Goal: Task Accomplishment & Management: Manage account settings

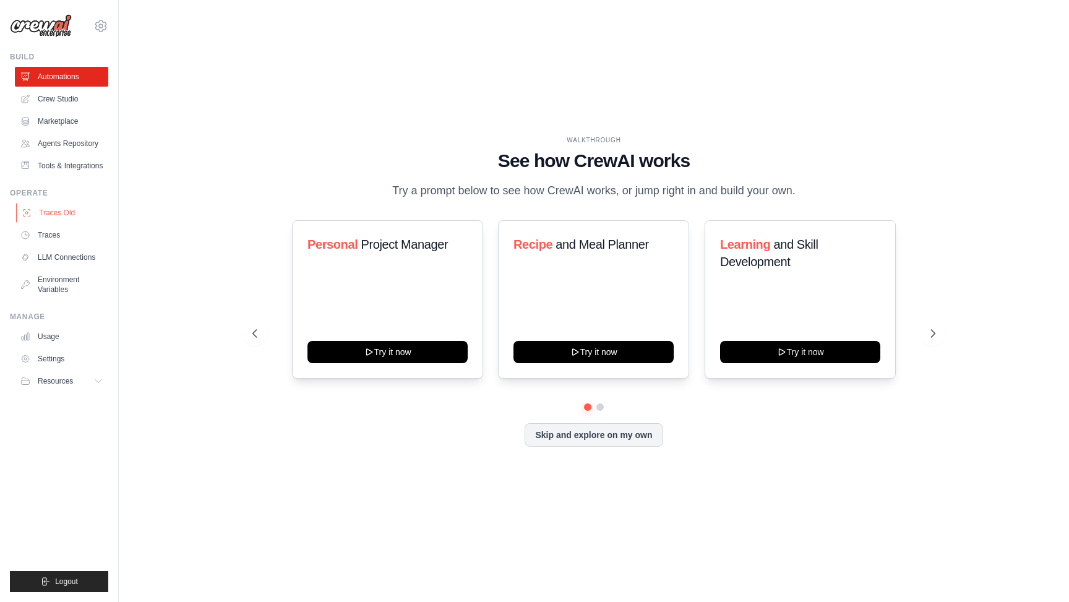
click at [64, 210] on link "Traces Old" at bounding box center [62, 213] width 93 height 20
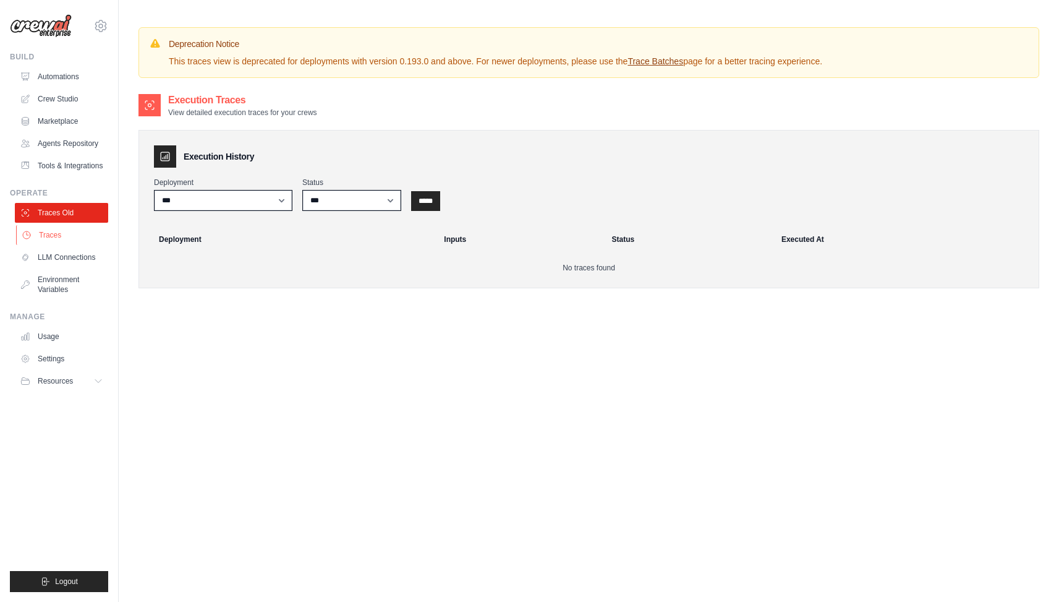
click at [58, 233] on link "Traces" at bounding box center [62, 235] width 93 height 20
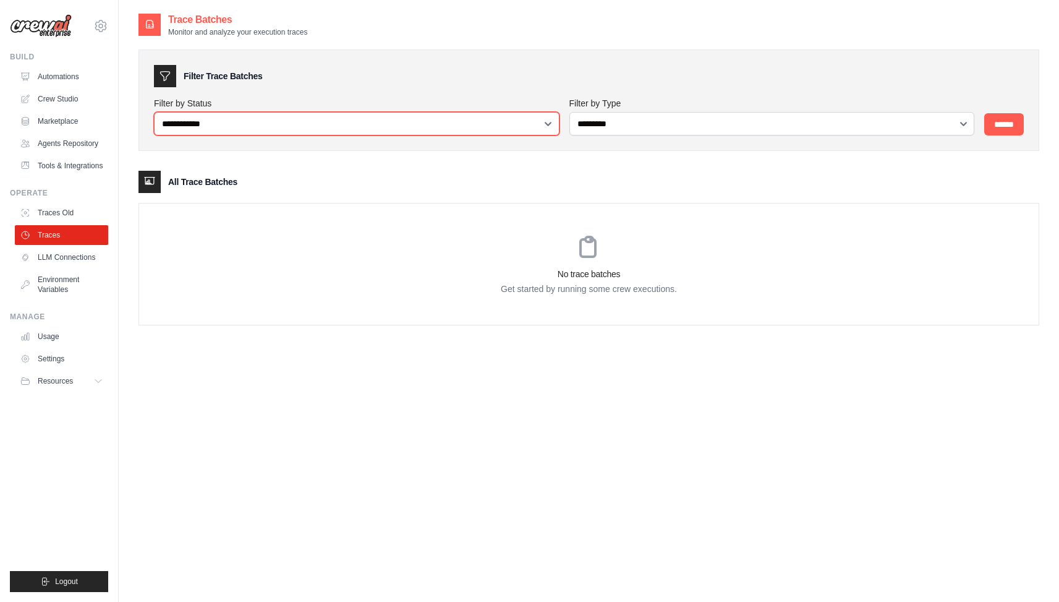
select select "*********"
click option "*********" at bounding box center [0, 0] width 0 height 0
select select
click option "**********" at bounding box center [0, 0] width 0 height 0
click at [373, 25] on div "Trace Batches Monitor and analyze your execution traces" at bounding box center [589, 24] width 901 height 25
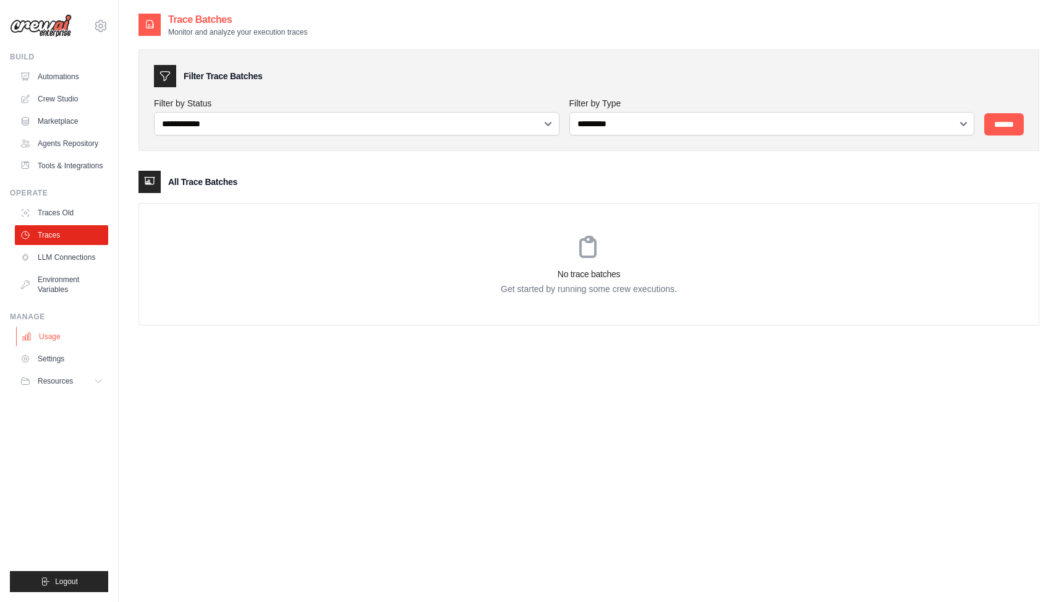
click at [66, 344] on link "Usage" at bounding box center [62, 337] width 93 height 20
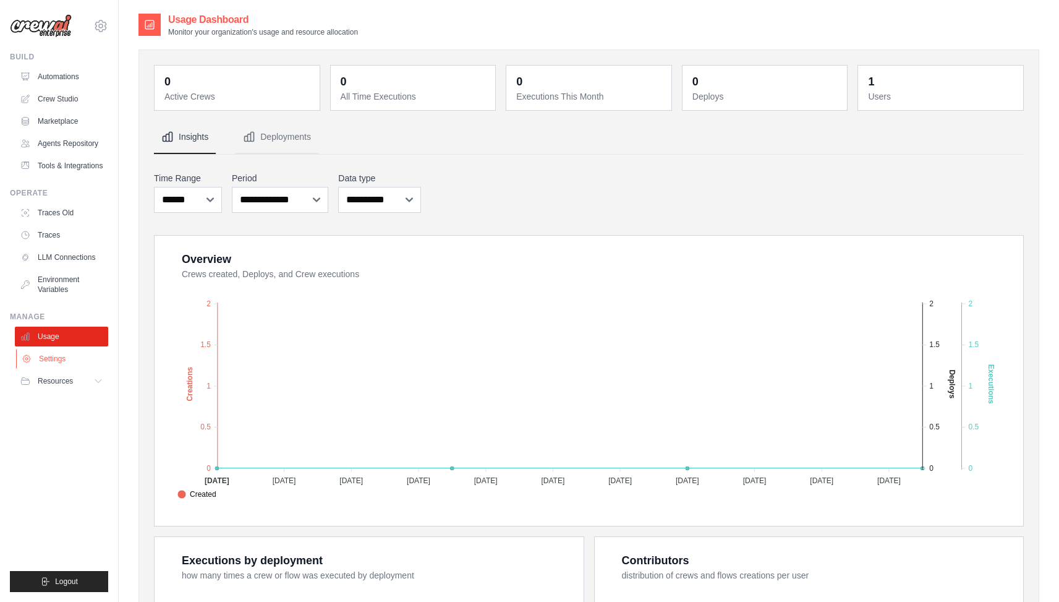
click at [61, 359] on link "Settings" at bounding box center [62, 359] width 93 height 20
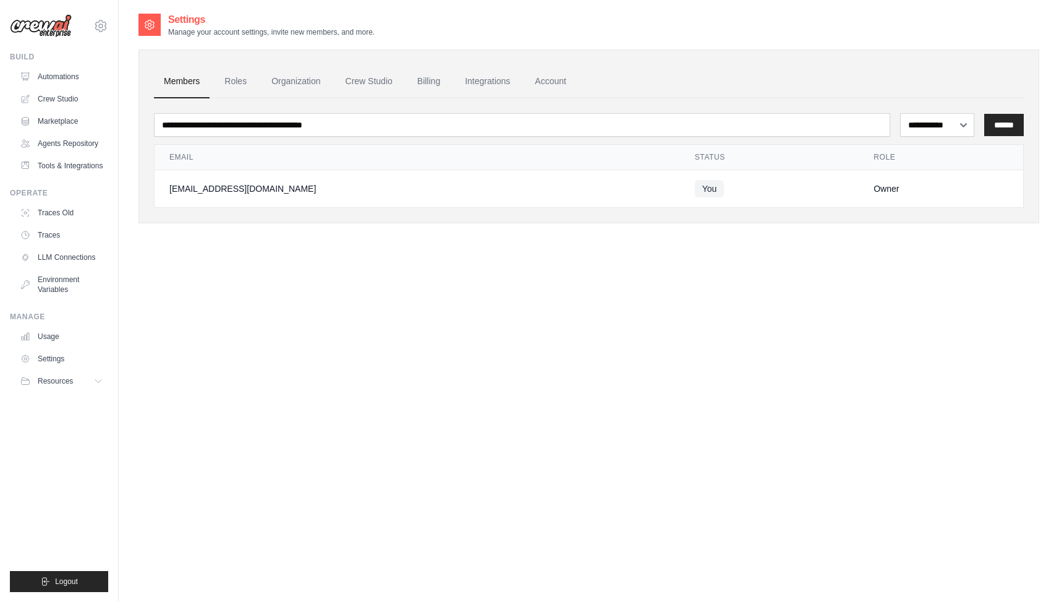
click at [810, 49] on div "**********" at bounding box center [589, 136] width 901 height 174
click at [306, 254] on div "**********" at bounding box center [589, 313] width 901 height 602
click at [51, 239] on link "Traces" at bounding box center [62, 235] width 93 height 20
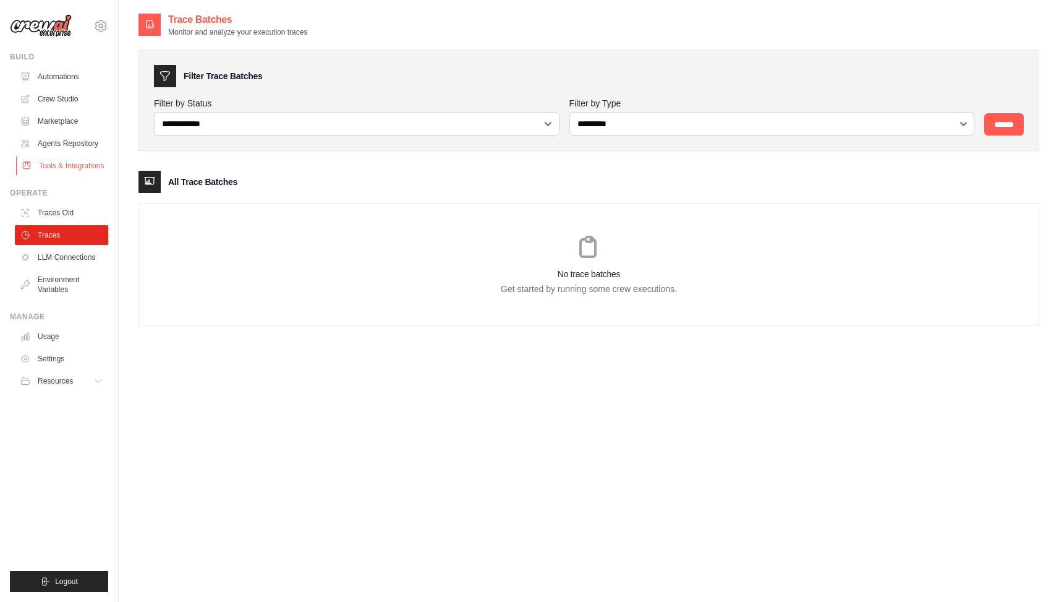
click at [79, 160] on link "Tools & Integrations" at bounding box center [62, 166] width 93 height 20
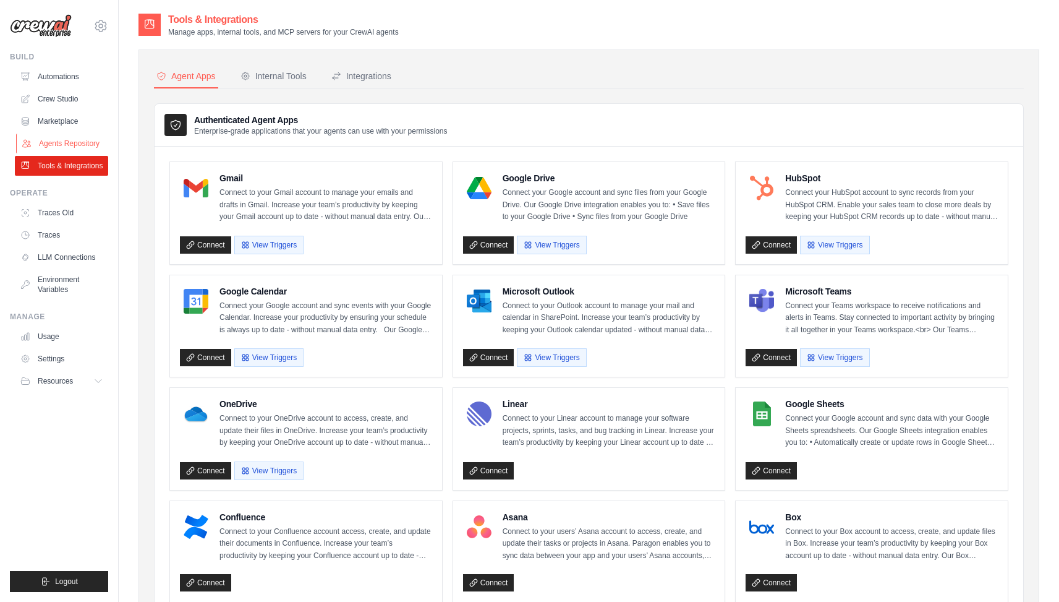
click at [79, 143] on link "Agents Repository" at bounding box center [62, 144] width 93 height 20
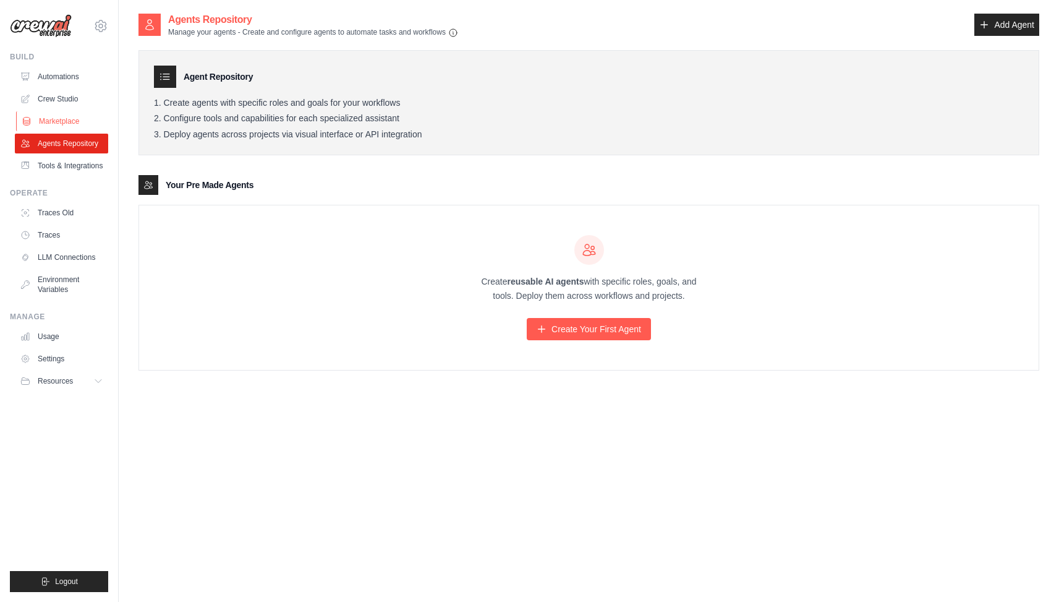
click at [78, 121] on link "Marketplace" at bounding box center [62, 121] width 93 height 20
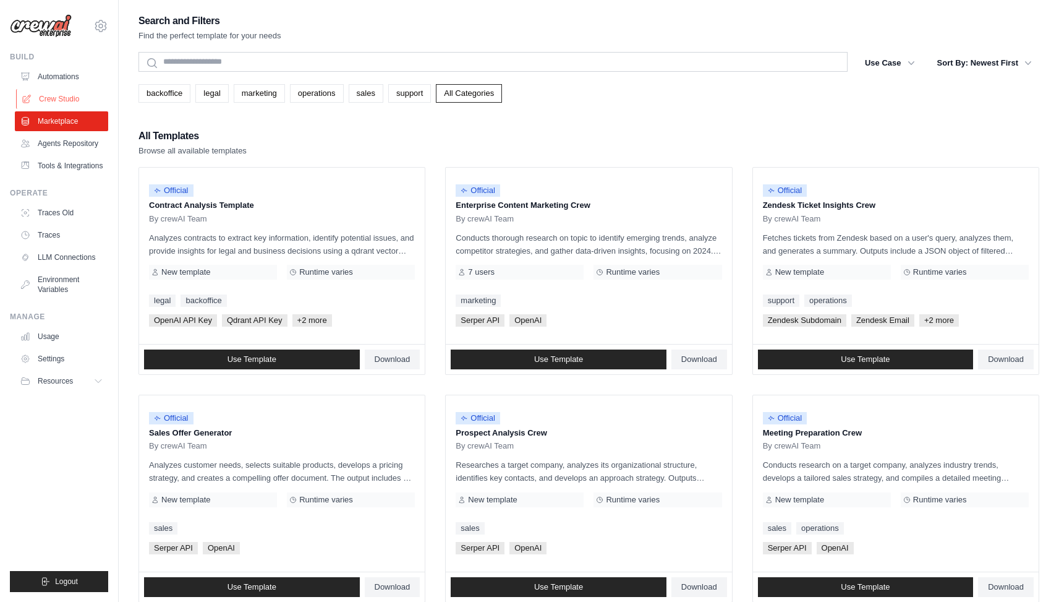
click at [76, 102] on link "Crew Studio" at bounding box center [62, 99] width 93 height 20
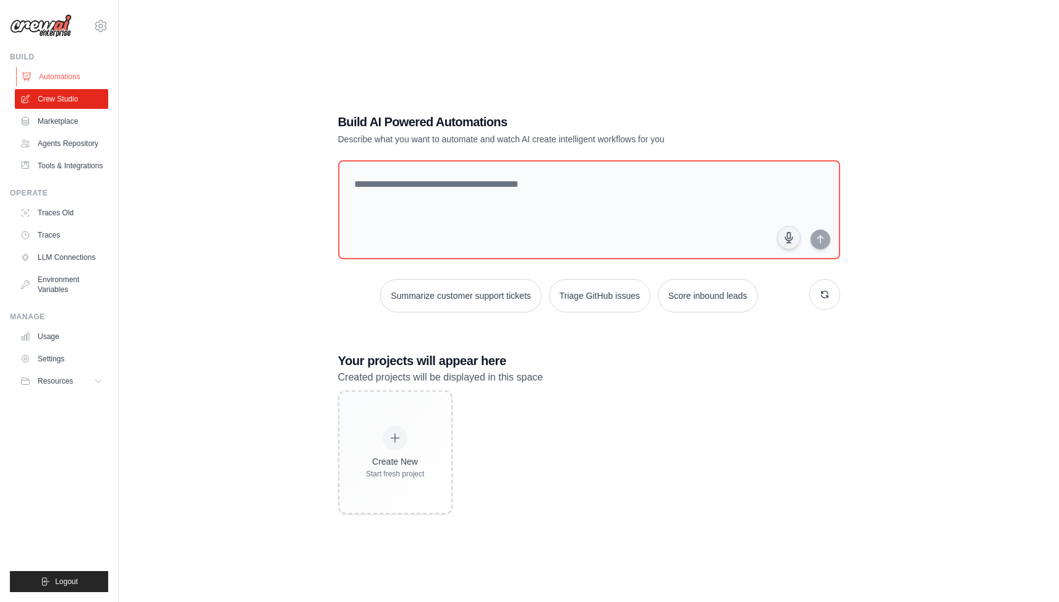
click at [74, 77] on link "Automations" at bounding box center [62, 77] width 93 height 20
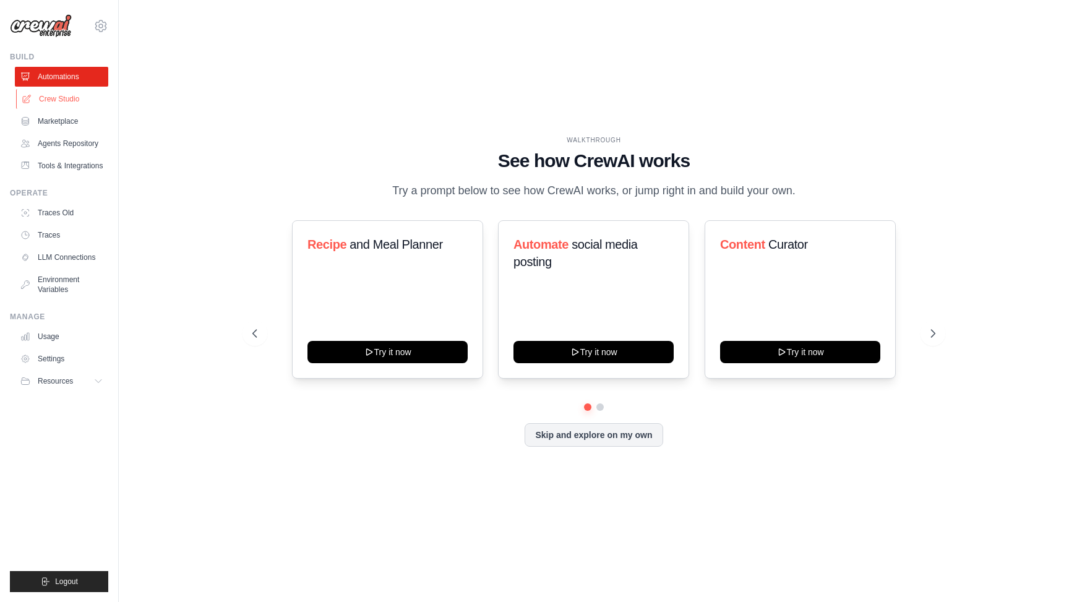
click at [72, 92] on link "Crew Studio" at bounding box center [62, 99] width 93 height 20
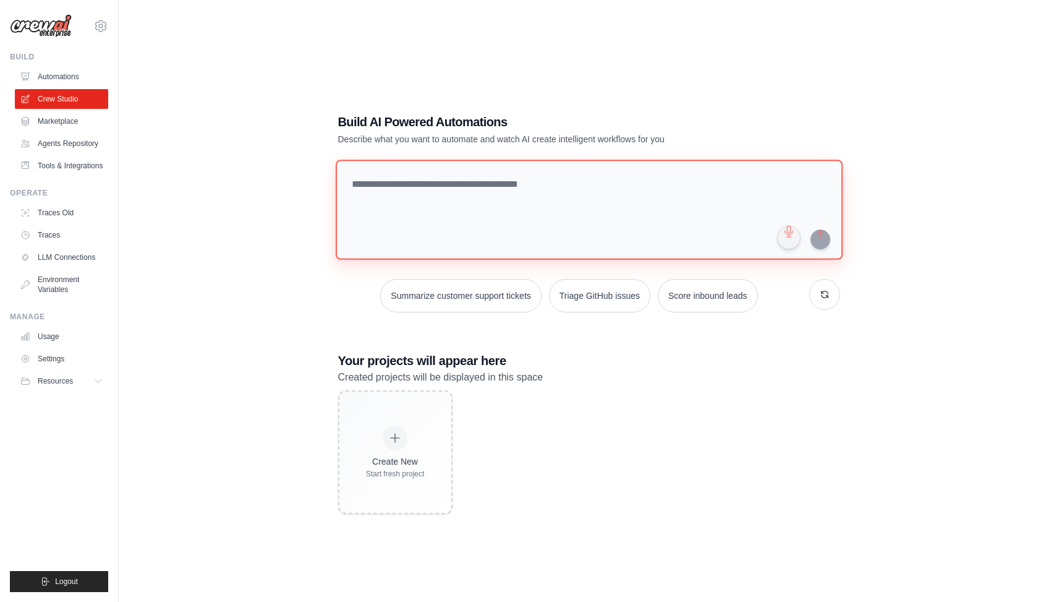
click at [427, 212] on textarea at bounding box center [588, 210] width 507 height 100
type textarea "**********"
click at [893, 255] on div "Build AI Powered Automations Describe what you want to automate and watch AI cr…" at bounding box center [589, 313] width 901 height 602
click at [54, 77] on link "Automations" at bounding box center [62, 77] width 93 height 20
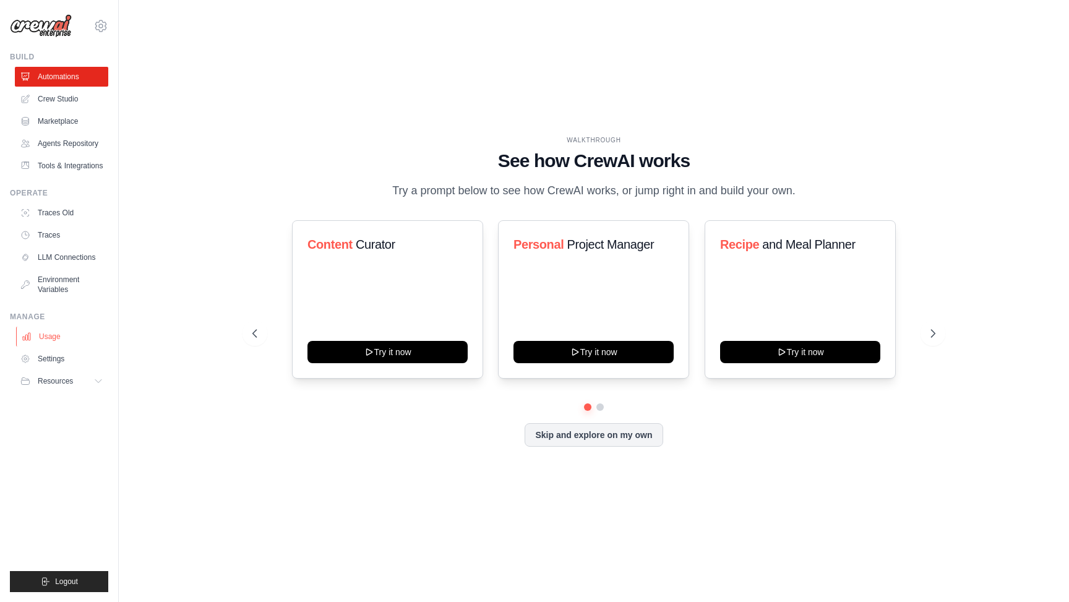
click at [68, 333] on link "Usage" at bounding box center [62, 337] width 93 height 20
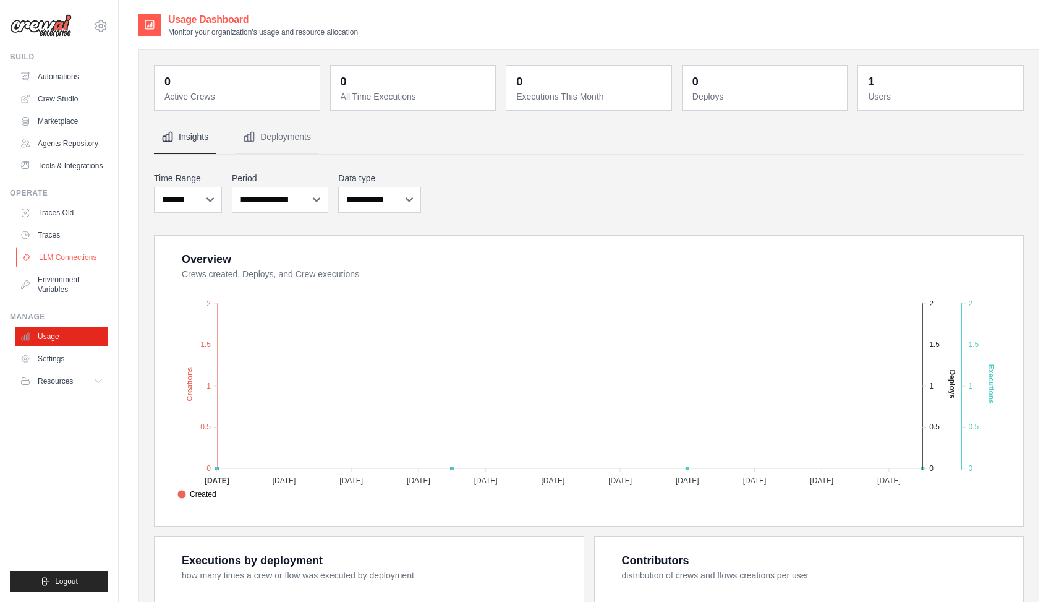
click at [71, 257] on link "LLM Connections" at bounding box center [62, 257] width 93 height 20
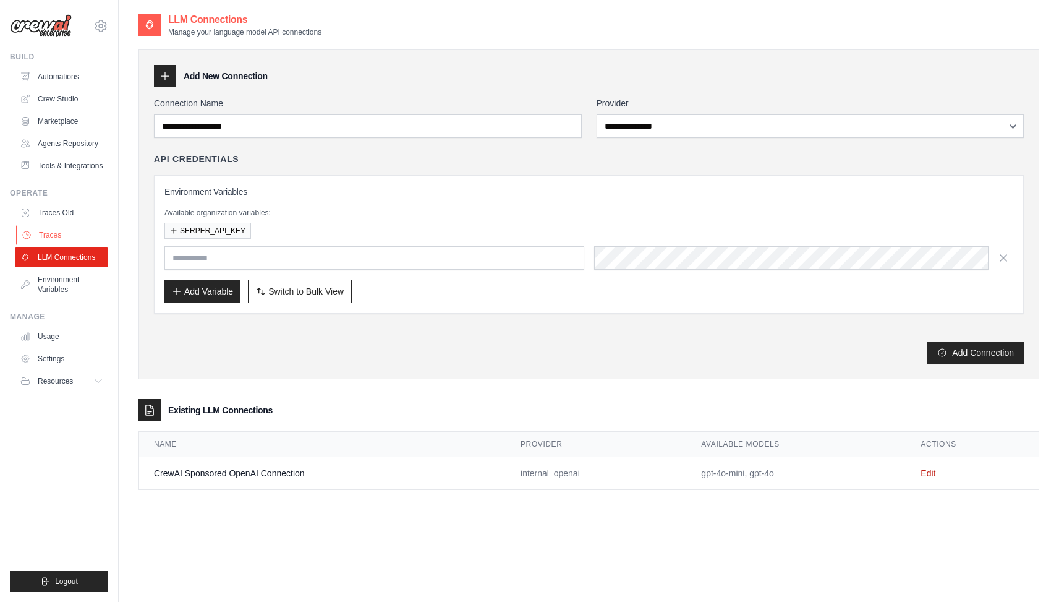
click at [54, 231] on link "Traces" at bounding box center [62, 235] width 93 height 20
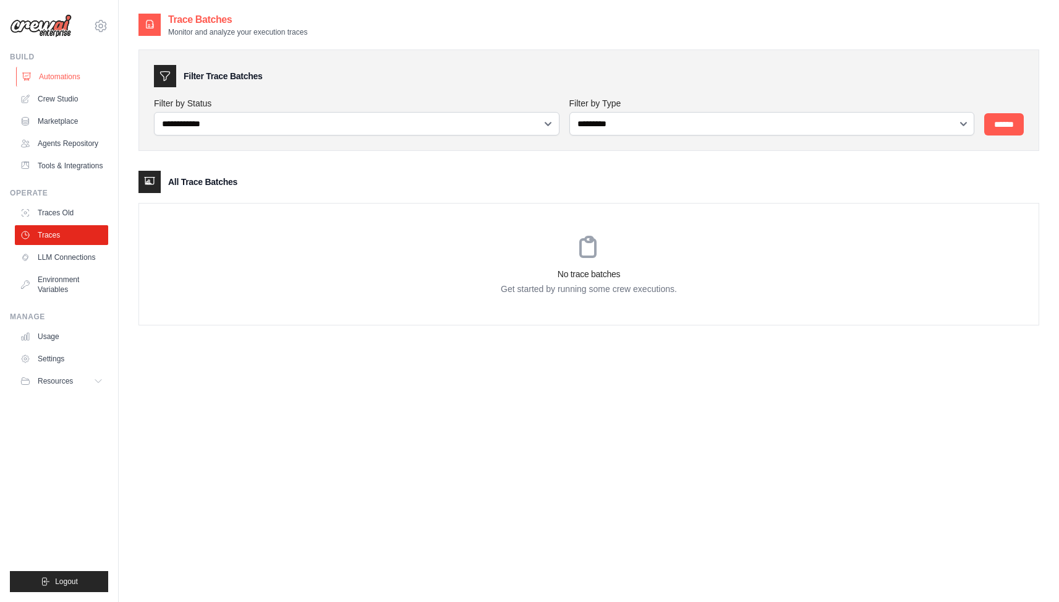
click at [59, 79] on link "Automations" at bounding box center [62, 77] width 93 height 20
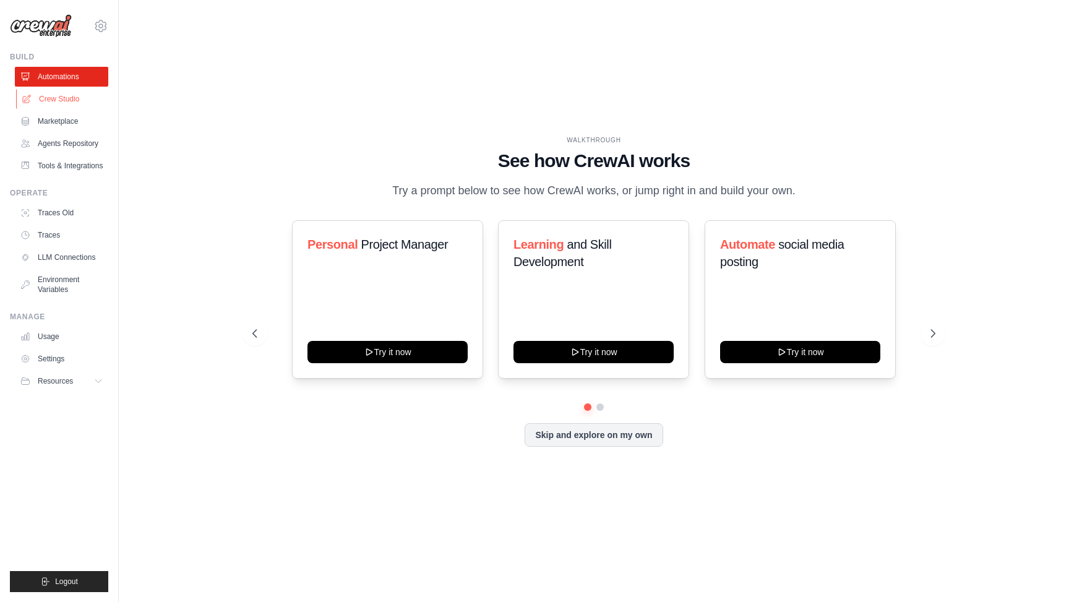
click at [60, 96] on link "Crew Studio" at bounding box center [62, 99] width 93 height 20
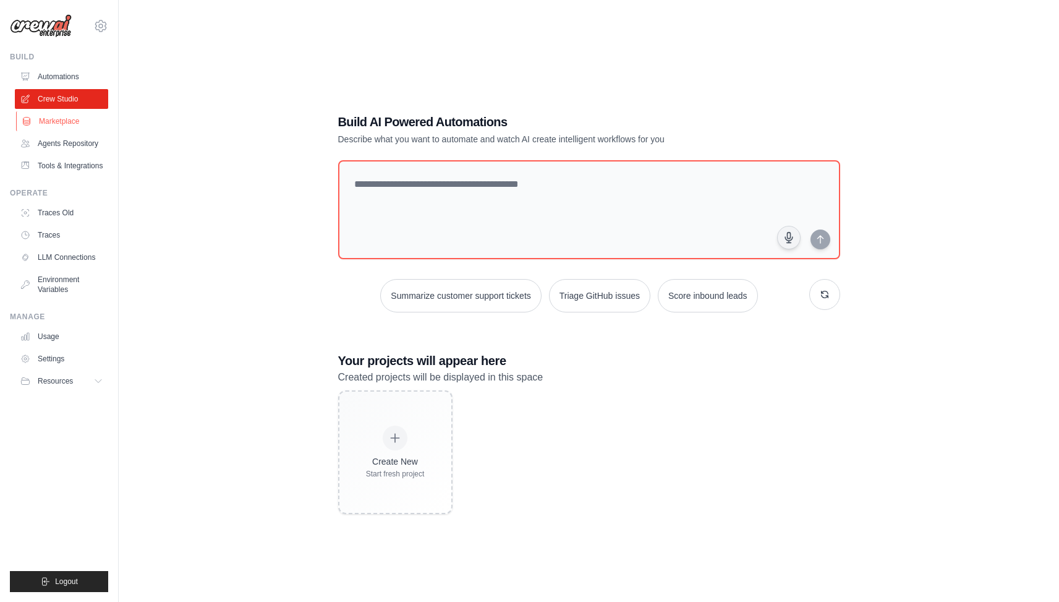
click at [60, 122] on link "Marketplace" at bounding box center [62, 121] width 93 height 20
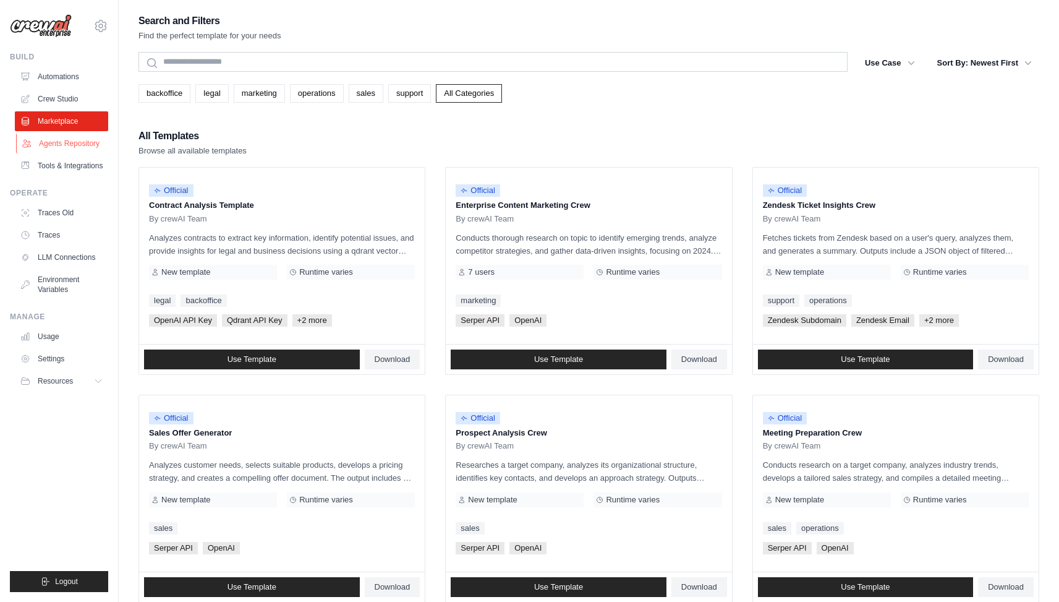
click at [62, 139] on link "Agents Repository" at bounding box center [62, 144] width 93 height 20
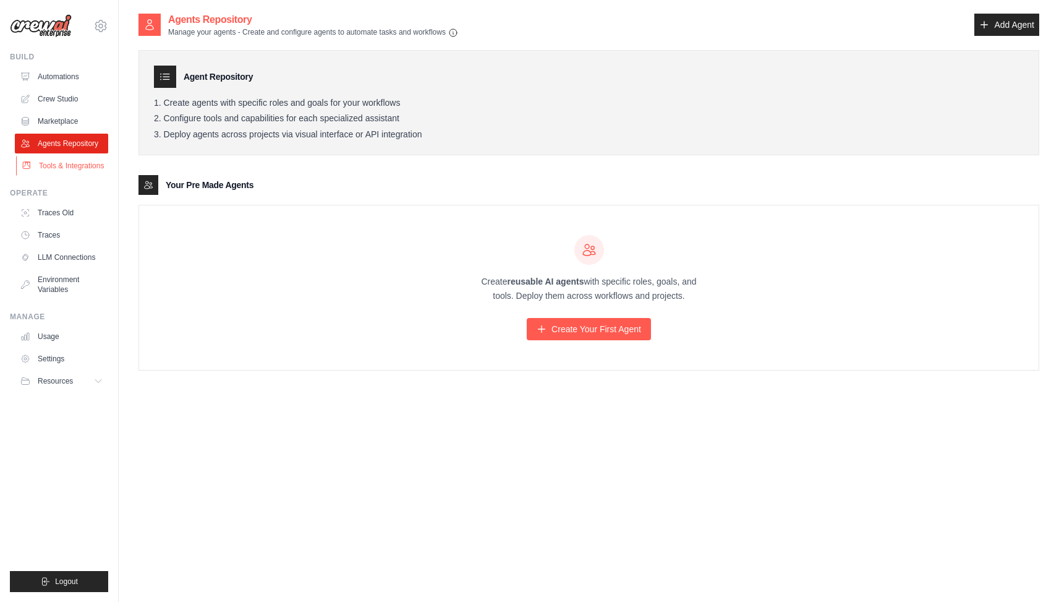
click at [62, 164] on link "Tools & Integrations" at bounding box center [62, 166] width 93 height 20
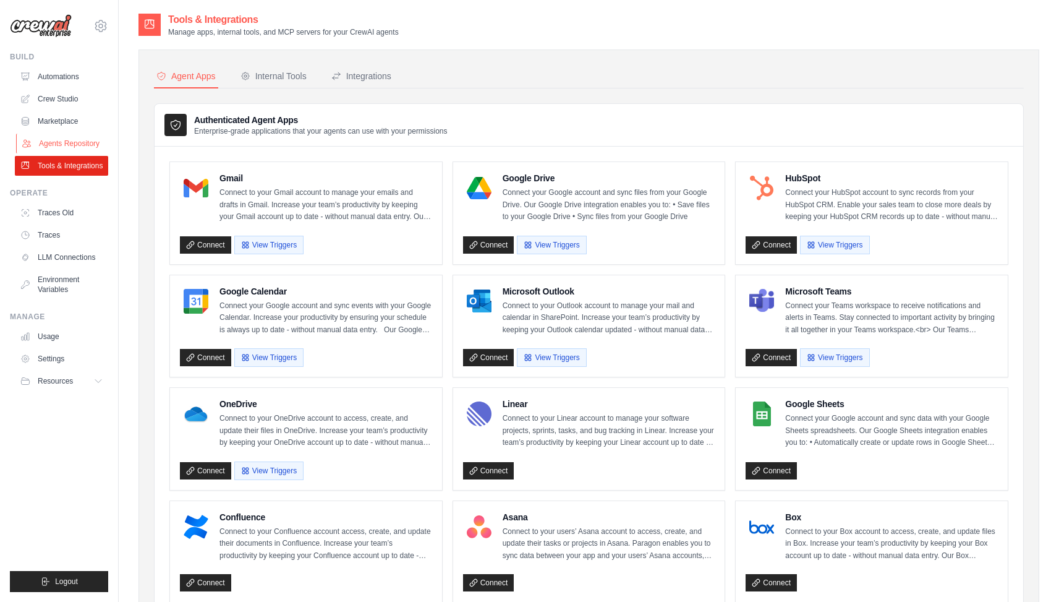
click at [62, 145] on link "Agents Repository" at bounding box center [62, 144] width 93 height 20
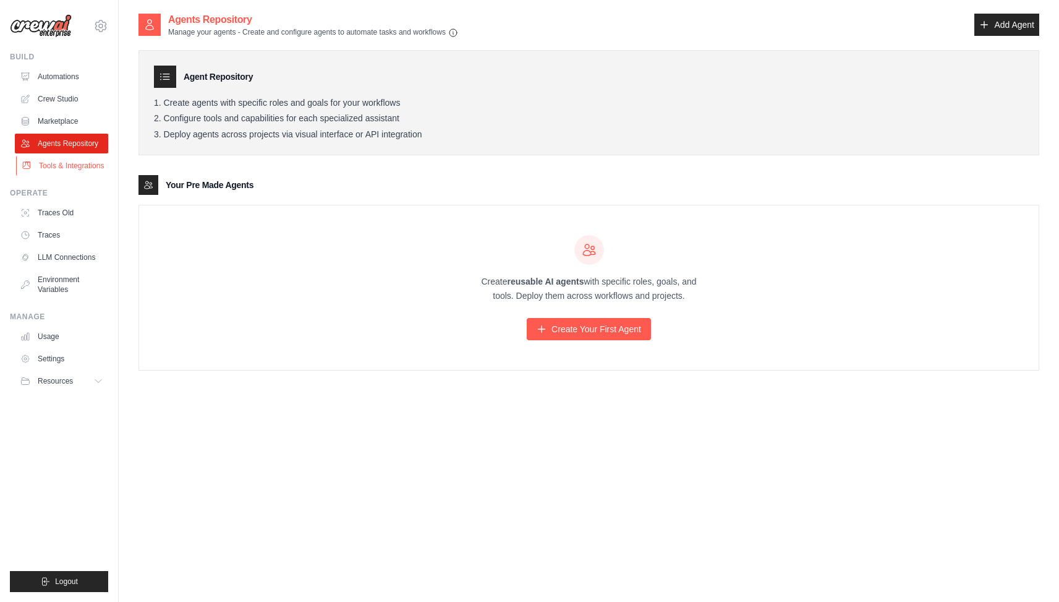
click at [66, 158] on link "Tools & Integrations" at bounding box center [62, 166] width 93 height 20
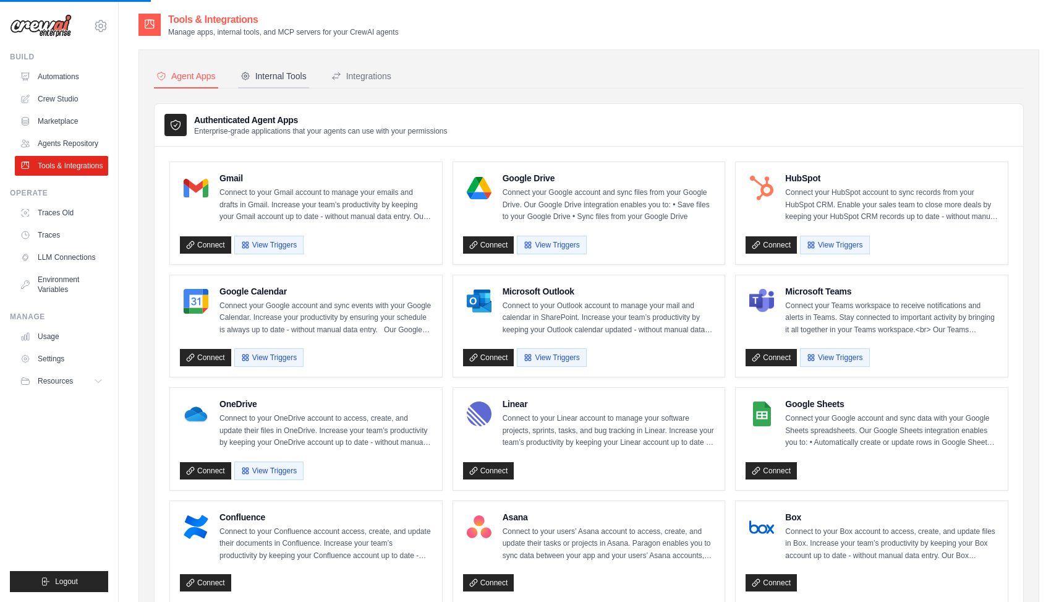
click at [248, 74] on icon at bounding box center [246, 76] width 10 height 10
click at [193, 72] on div "Agent Apps" at bounding box center [185, 76] width 59 height 12
click at [80, 213] on link "Traces Old" at bounding box center [62, 213] width 93 height 20
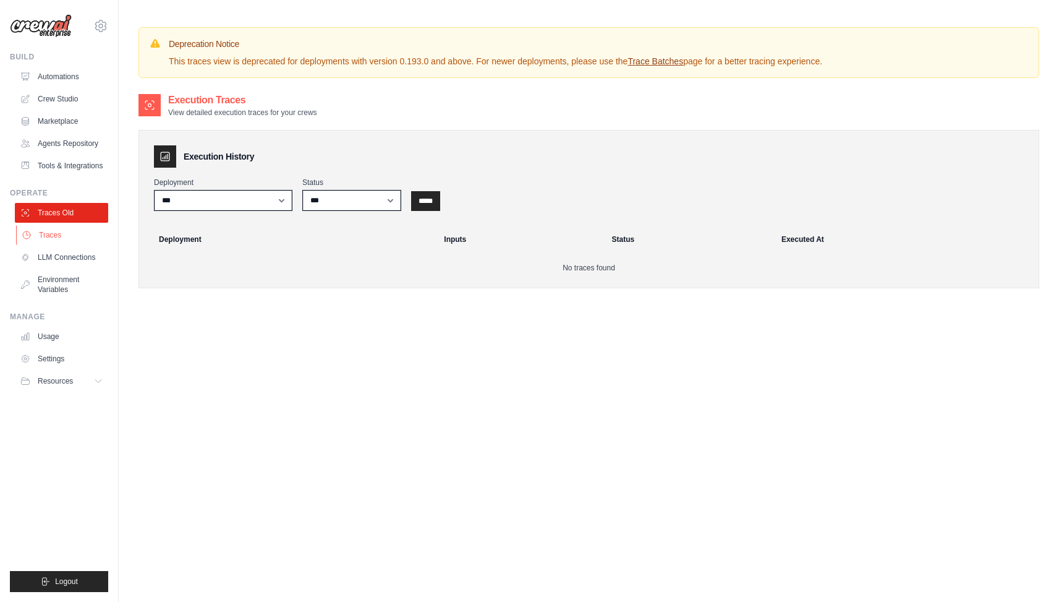
click at [74, 239] on link "Traces" at bounding box center [62, 235] width 93 height 20
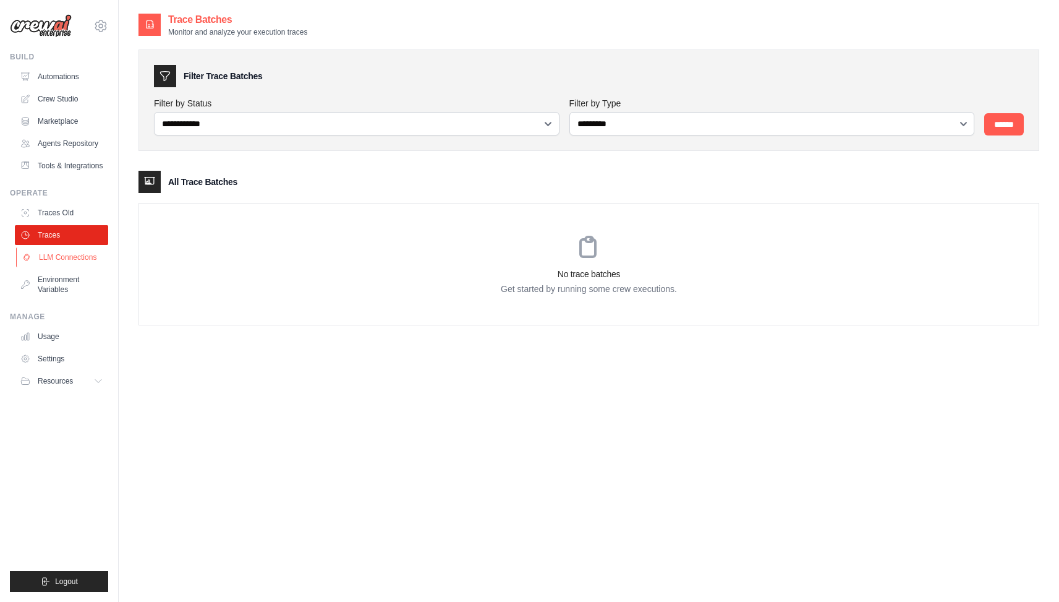
click at [74, 250] on link "LLM Connections" at bounding box center [62, 257] width 93 height 20
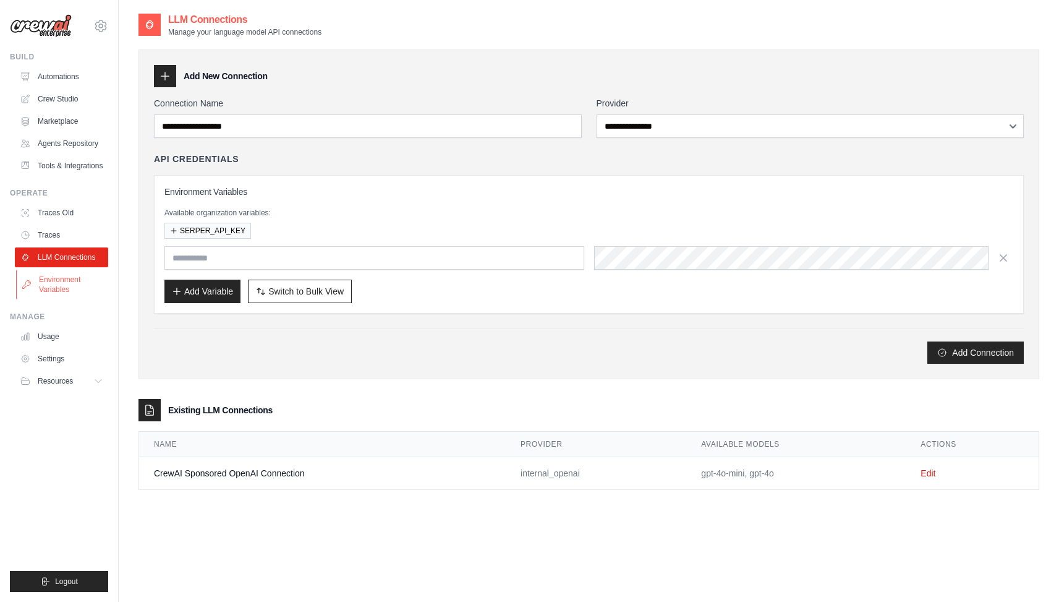
click at [70, 275] on link "Environment Variables" at bounding box center [62, 285] width 93 height 30
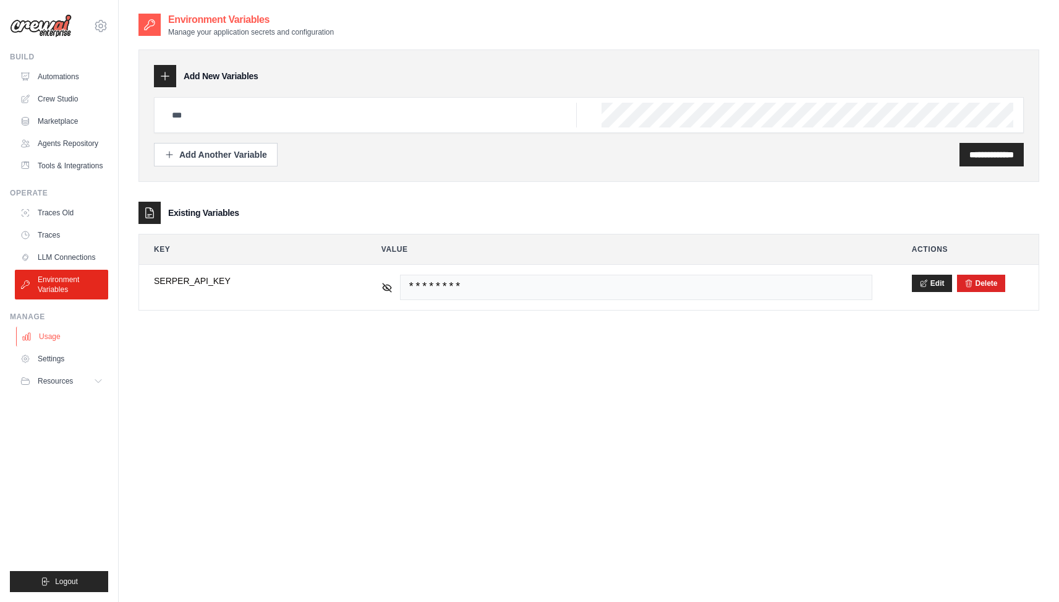
click at [57, 337] on link "Usage" at bounding box center [62, 337] width 93 height 20
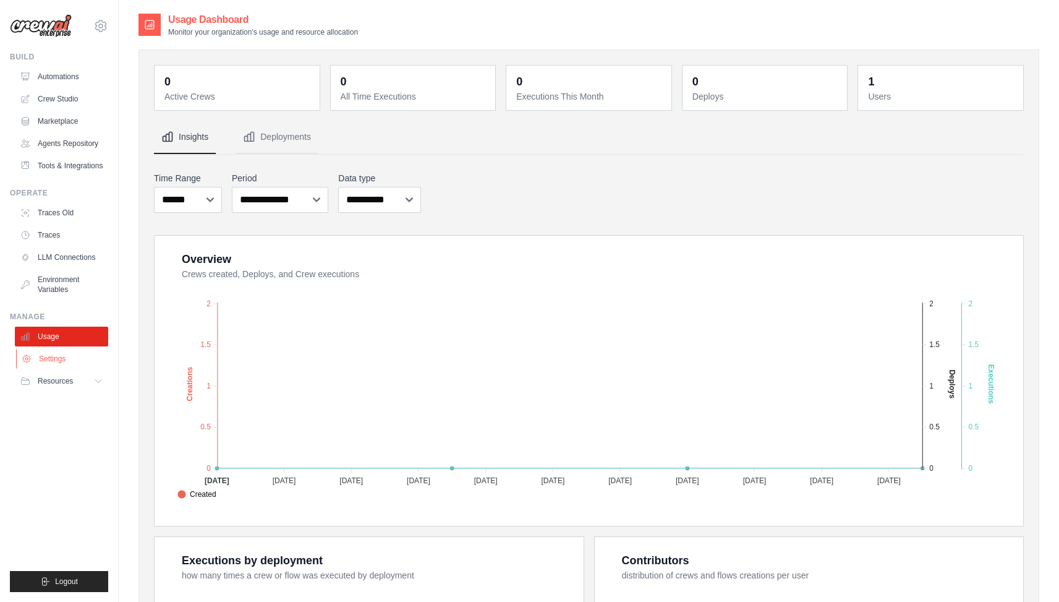
click at [57, 355] on link "Settings" at bounding box center [62, 359] width 93 height 20
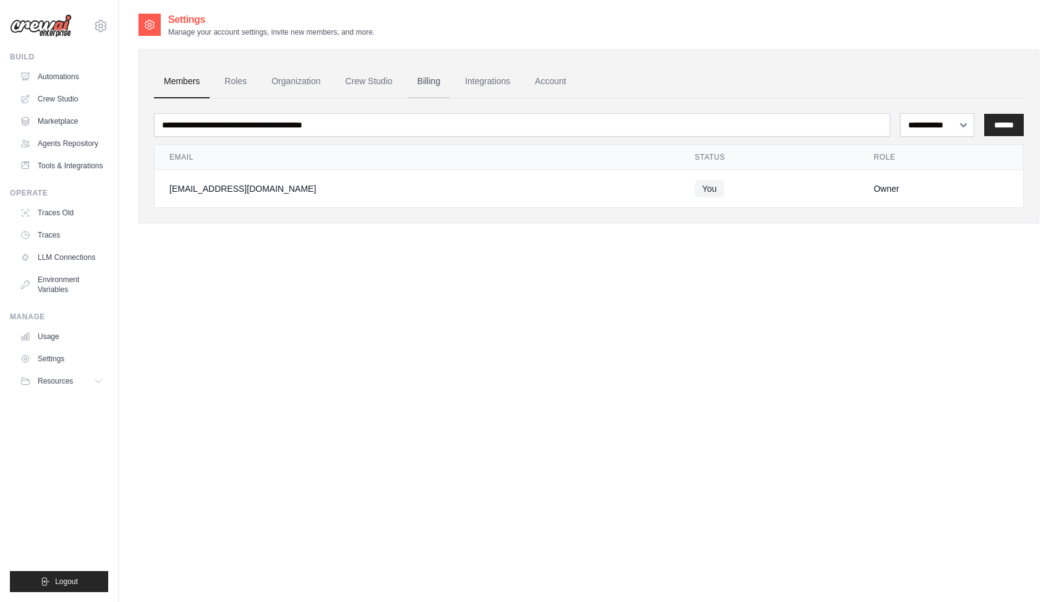
click at [437, 77] on link "Billing" at bounding box center [429, 81] width 43 height 33
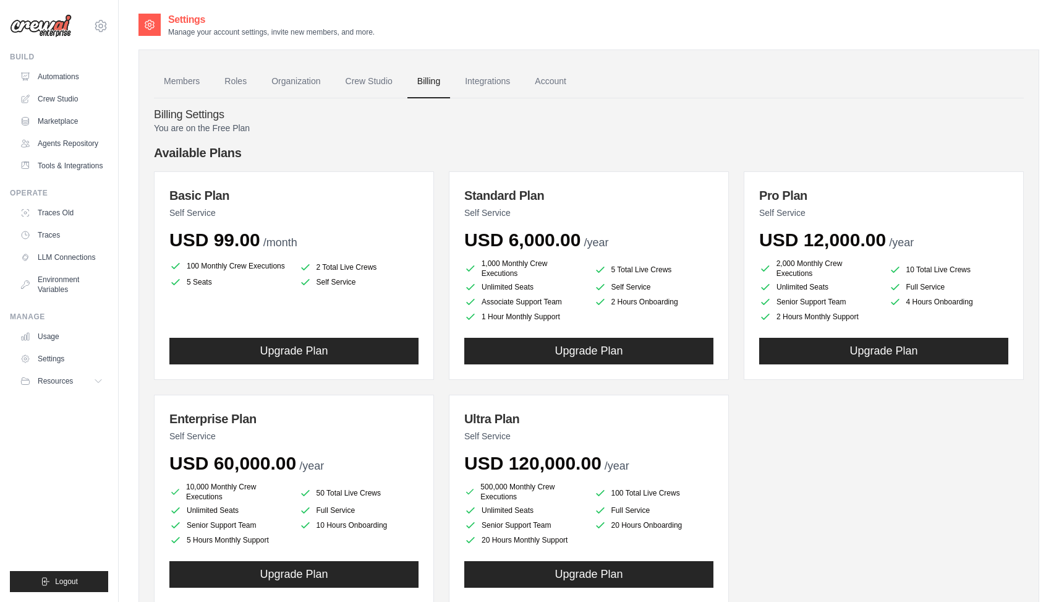
drag, startPoint x: 467, startPoint y: 237, endPoint x: 623, endPoint y: 247, distance: 156.2
click at [623, 247] on div "USD 6,000.00 /year" at bounding box center [588, 240] width 249 height 22
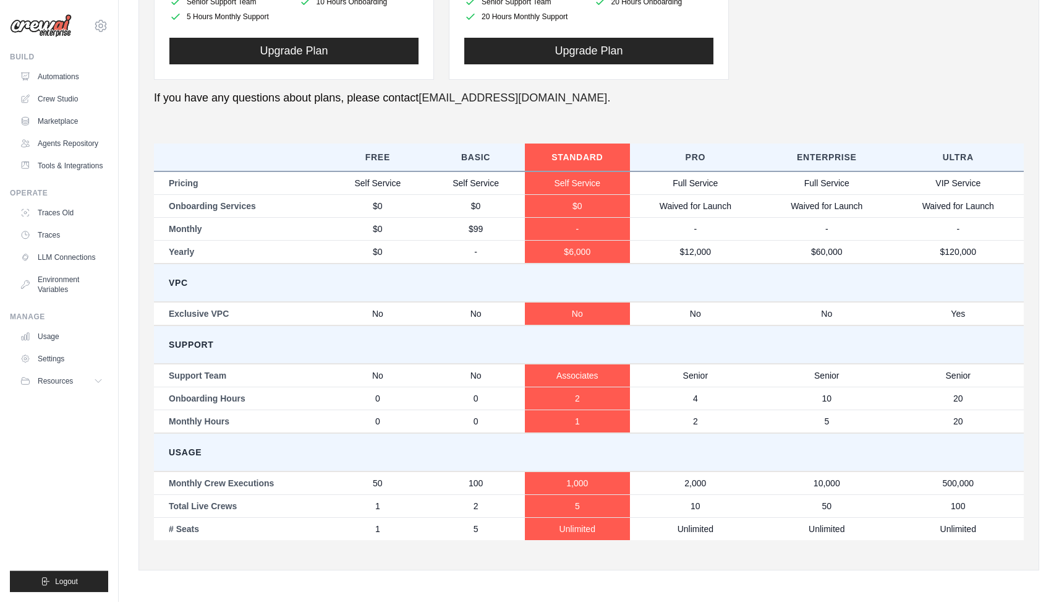
scroll to position [524, 0]
